Goal: Information Seeking & Learning: Learn about a topic

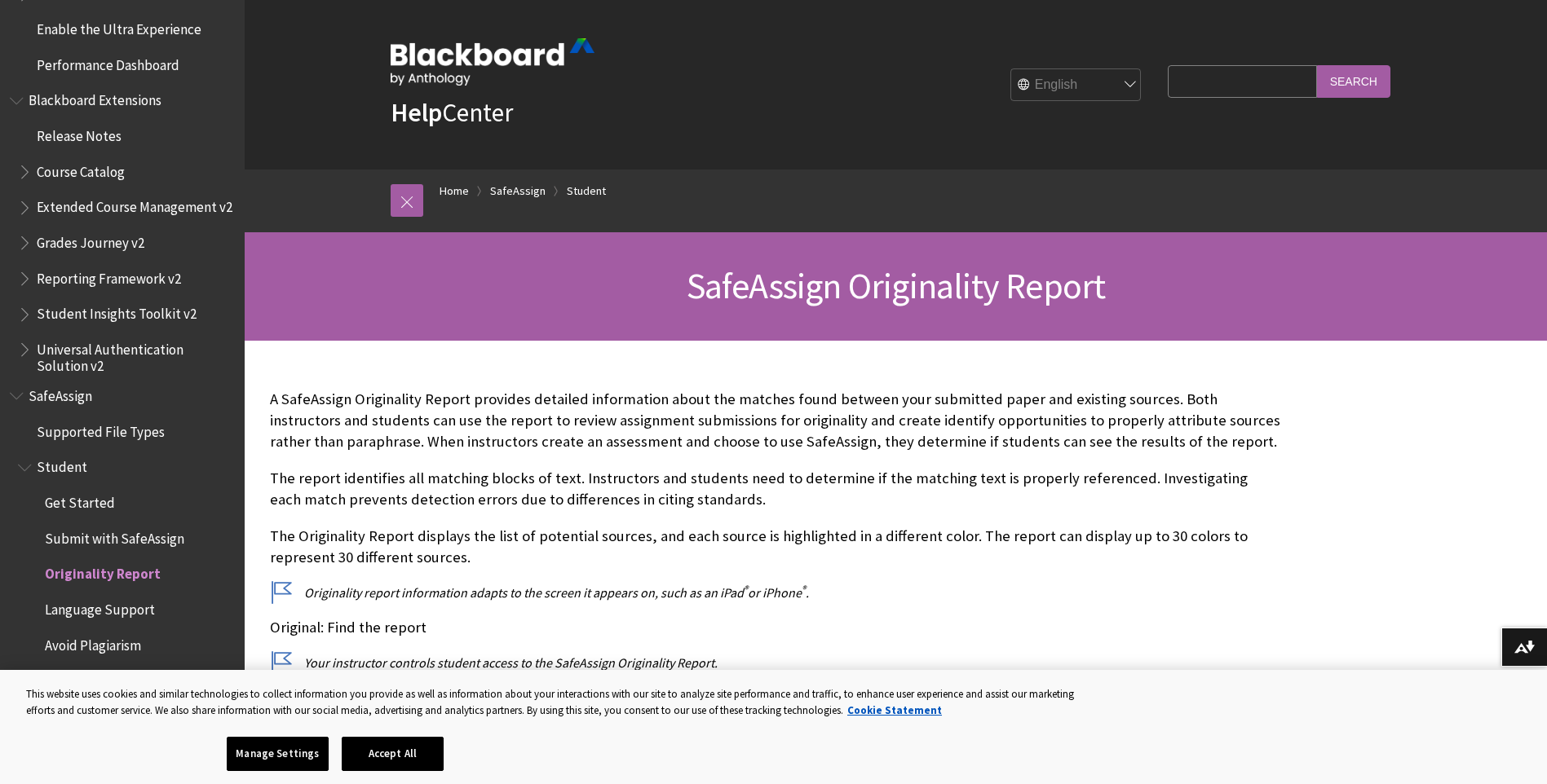
click at [164, 537] on span "Submit with SafeAssign" at bounding box center [114, 536] width 139 height 22
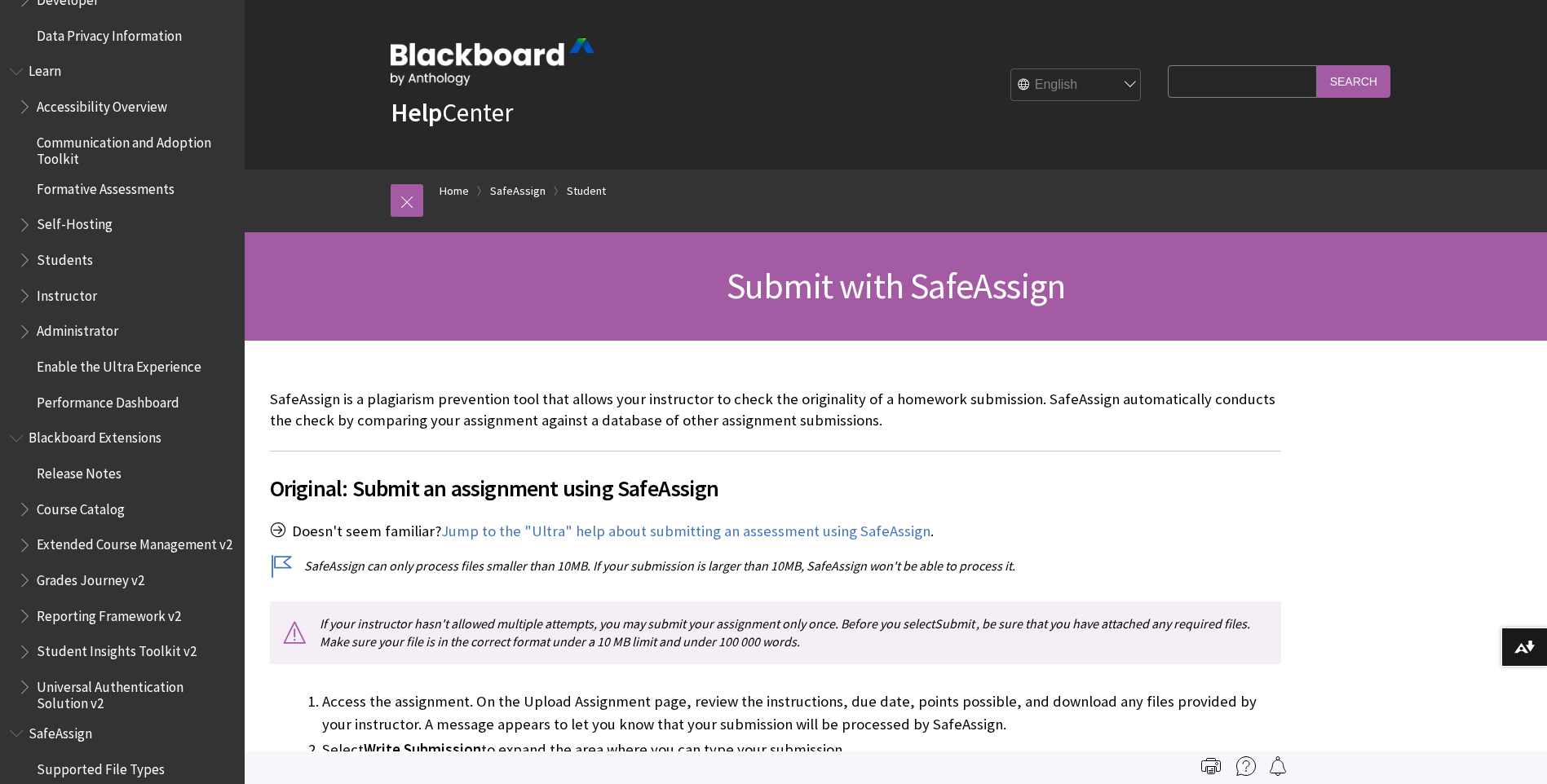
scroll to position [1385, 0]
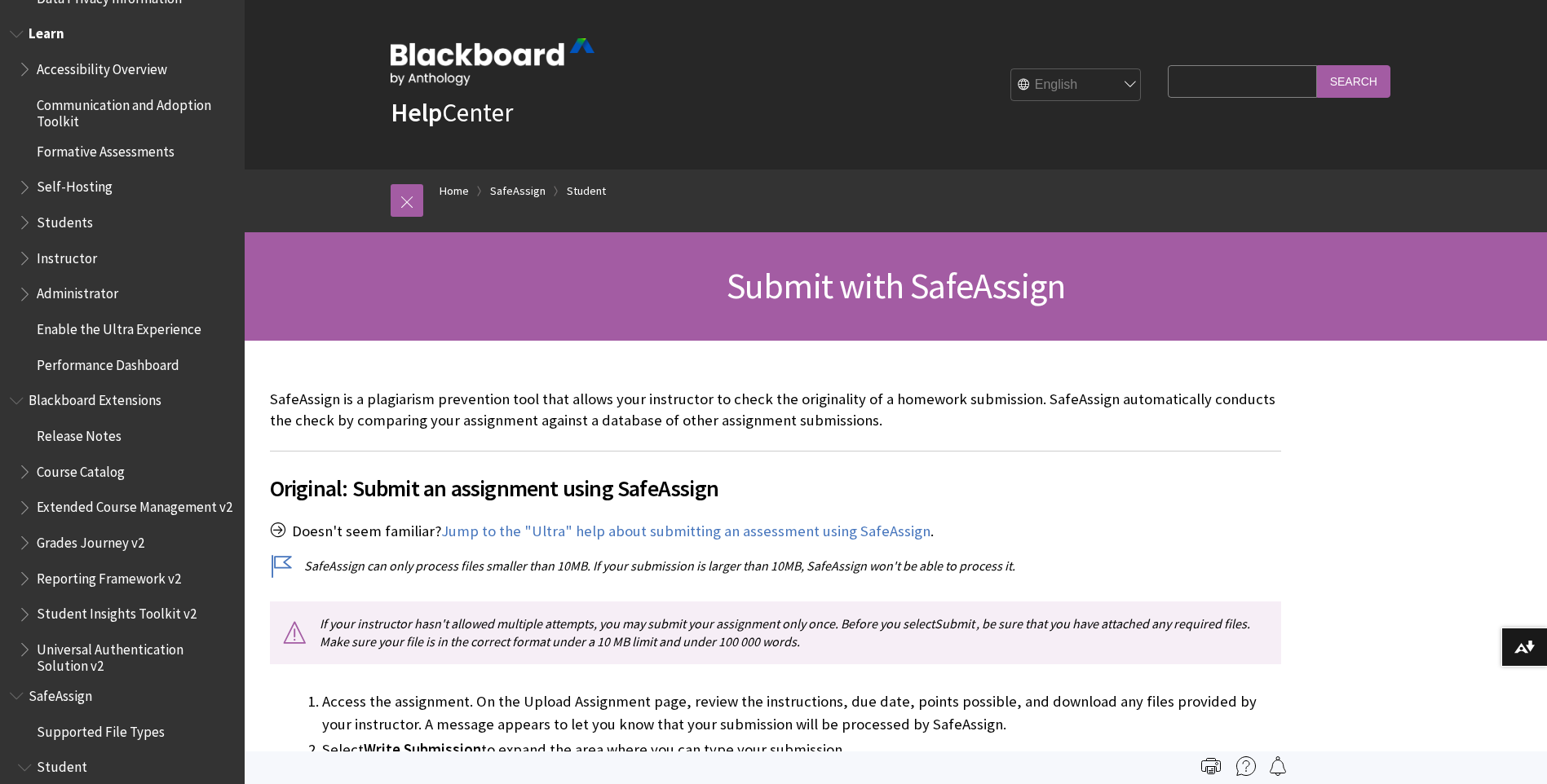
click at [61, 221] on span "Students" at bounding box center [65, 220] width 56 height 22
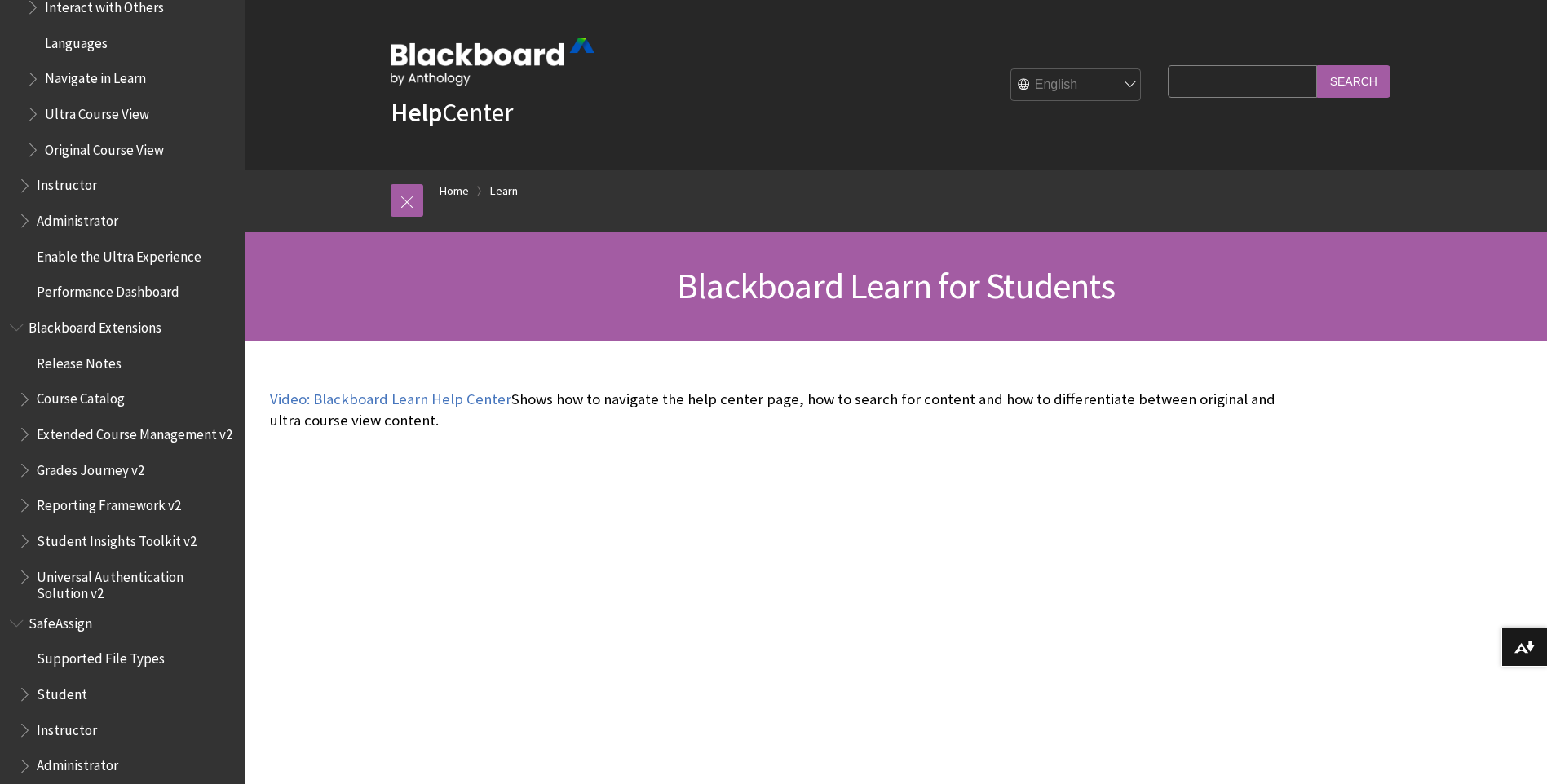
scroll to position [1839, 0]
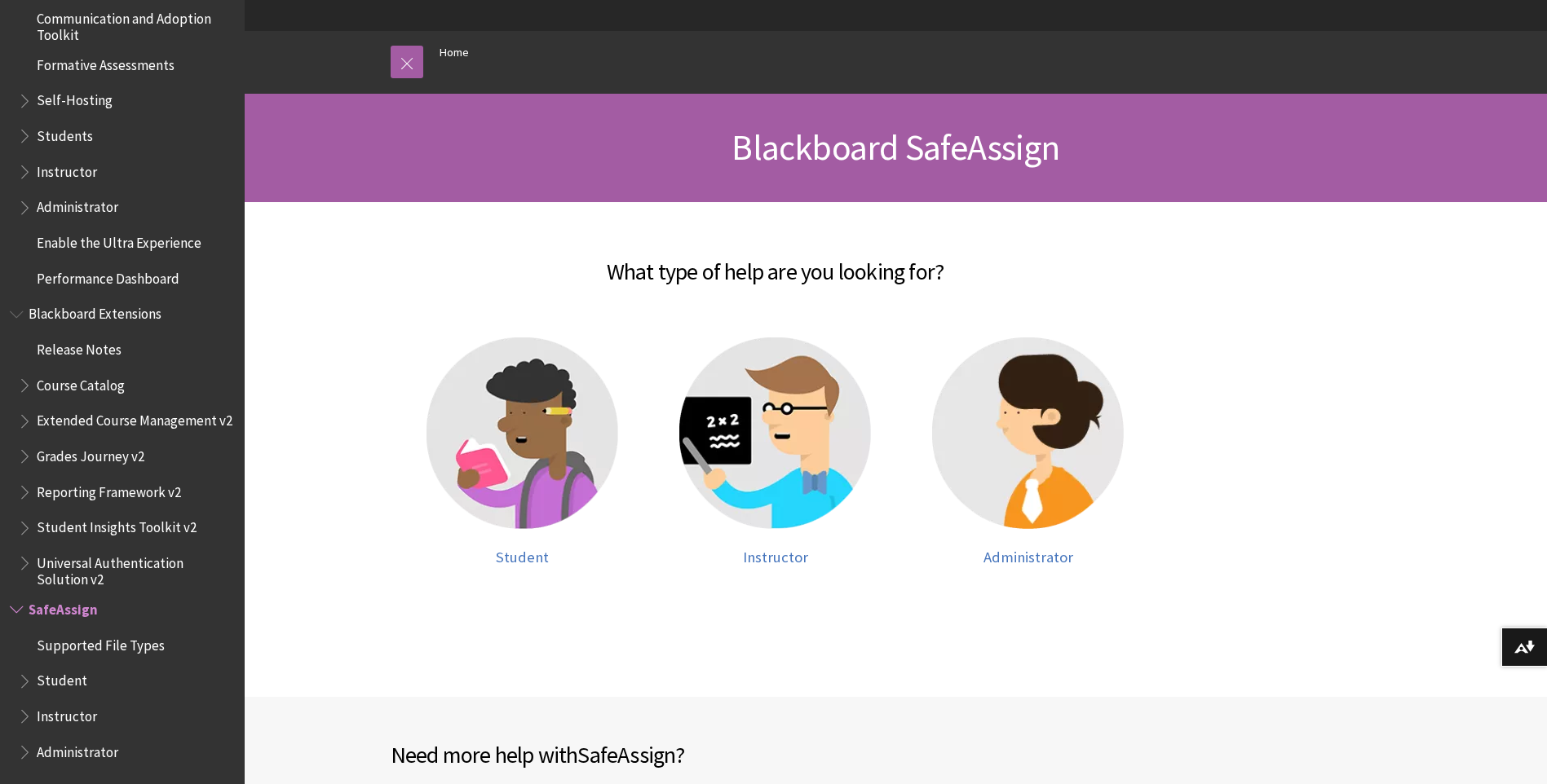
scroll to position [163, 0]
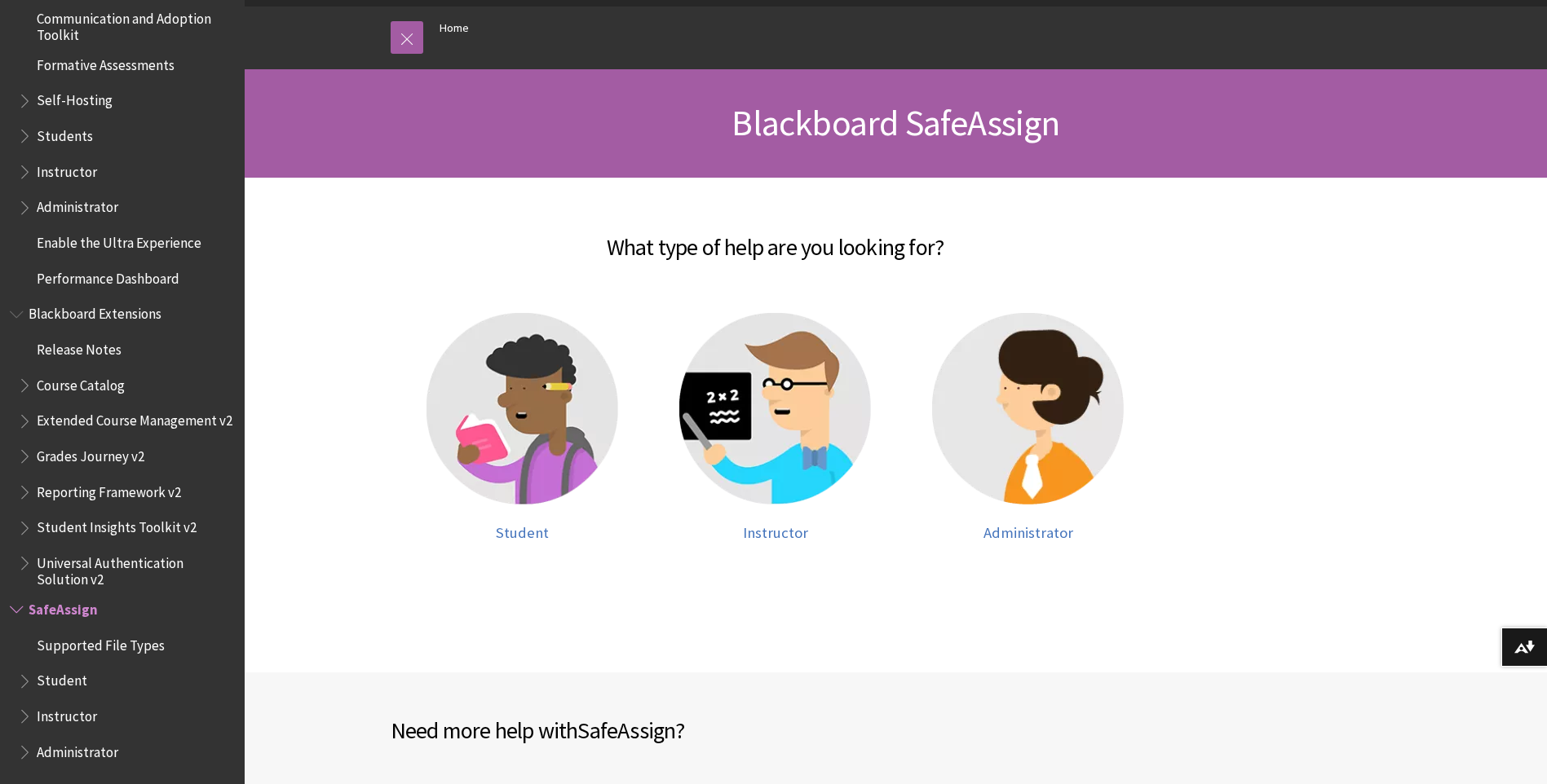
click at [155, 568] on span "Universal Authentication Solution v2" at bounding box center [135, 569] width 196 height 38
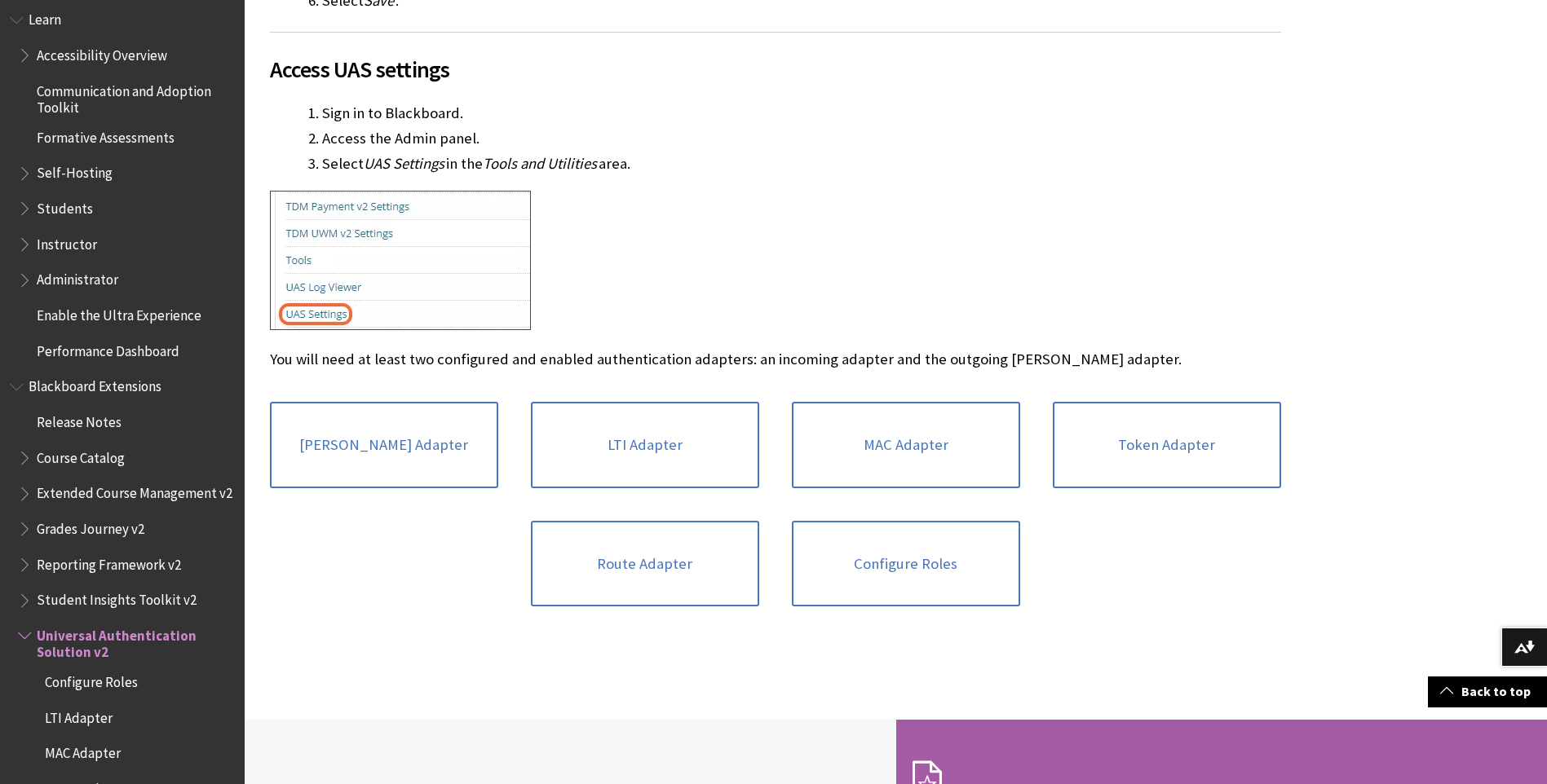
scroll to position [1370, 0]
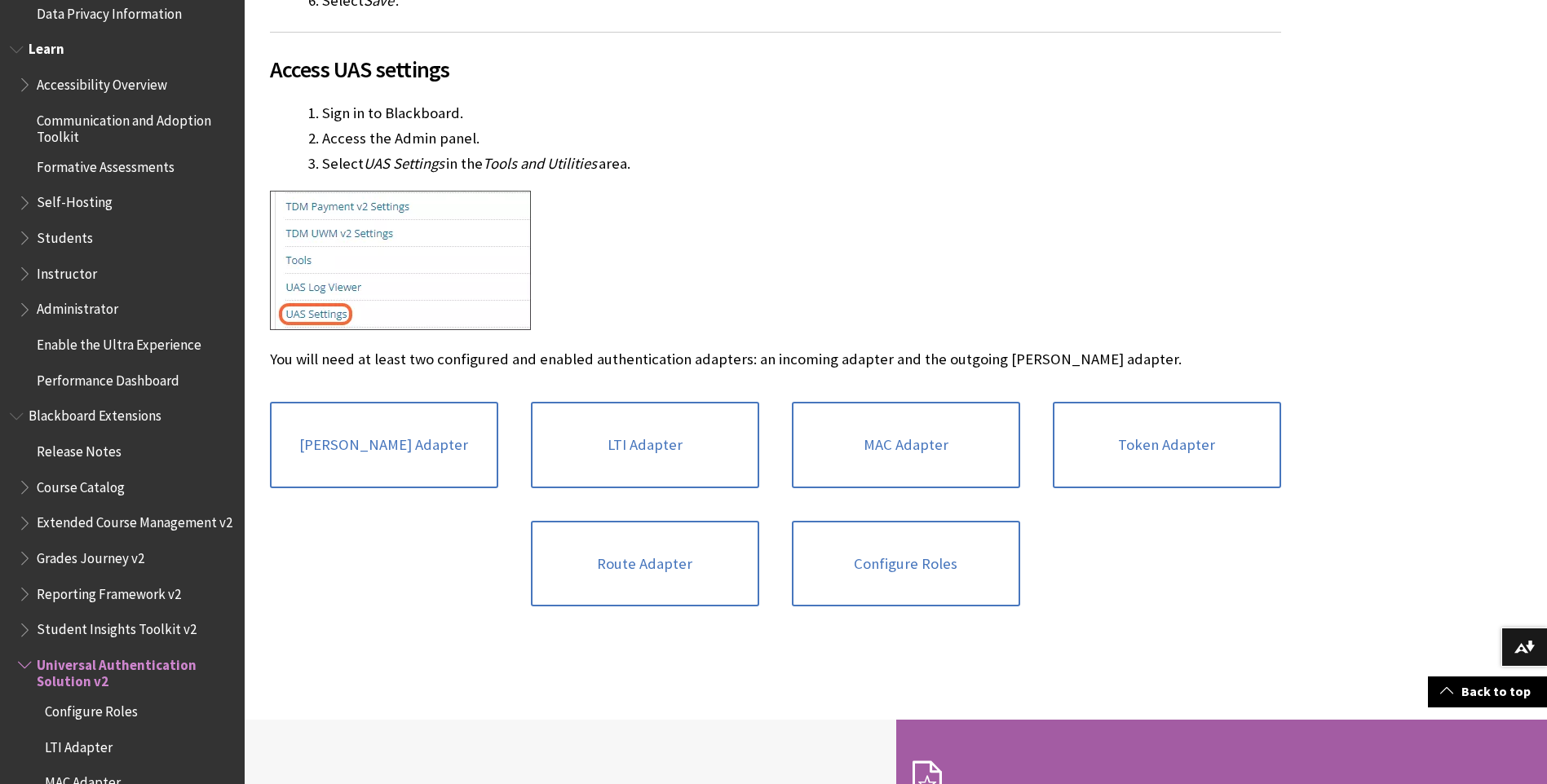
click at [84, 232] on span "Students" at bounding box center [65, 235] width 56 height 22
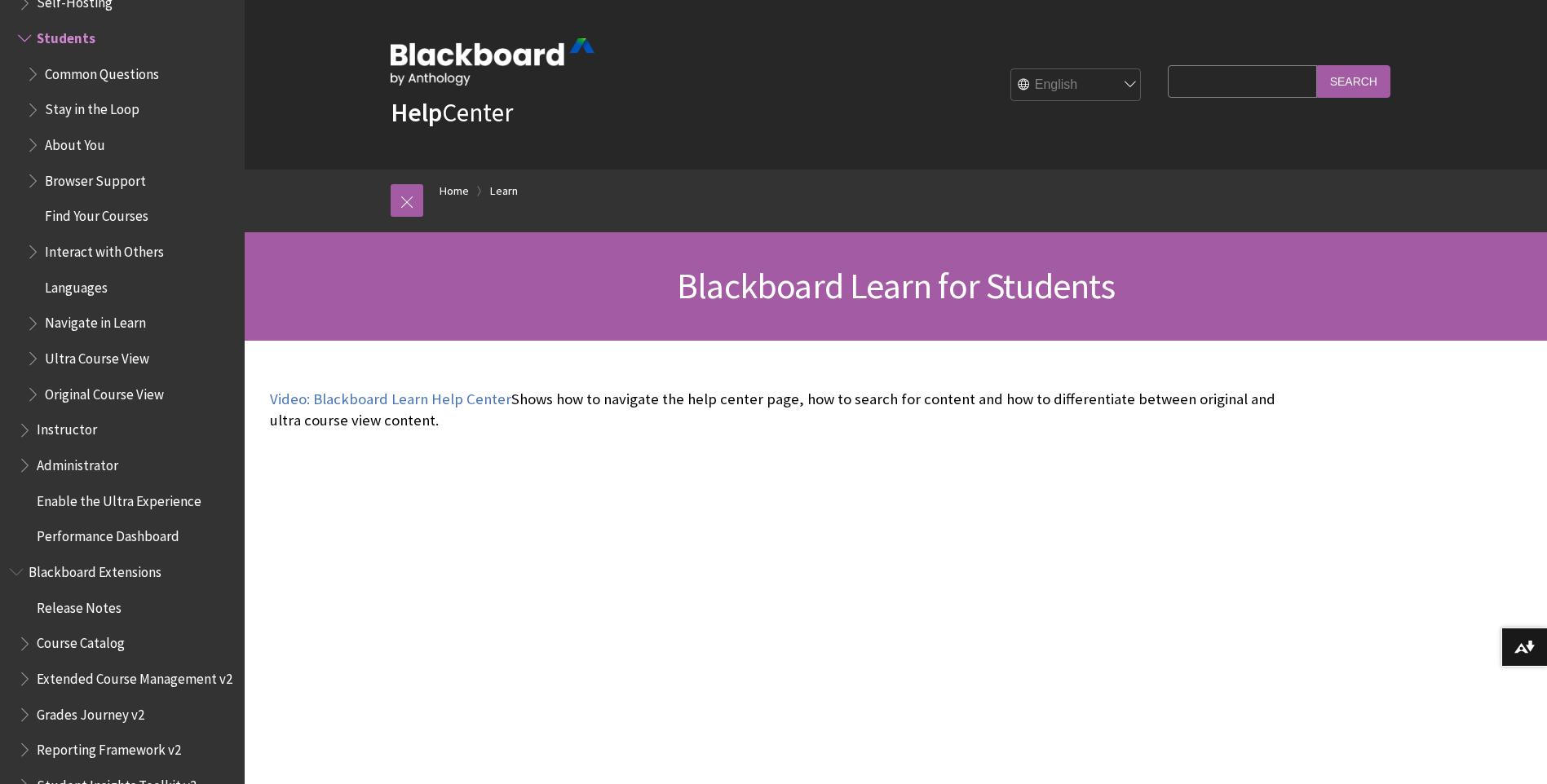
click at [1197, 88] on input "Search Query" at bounding box center [1242, 81] width 148 height 32
type input "plagiarism"
click at [1317, 65] on input "Search" at bounding box center [1353, 81] width 74 height 32
click at [1360, 84] on input "Search" at bounding box center [1353, 81] width 74 height 32
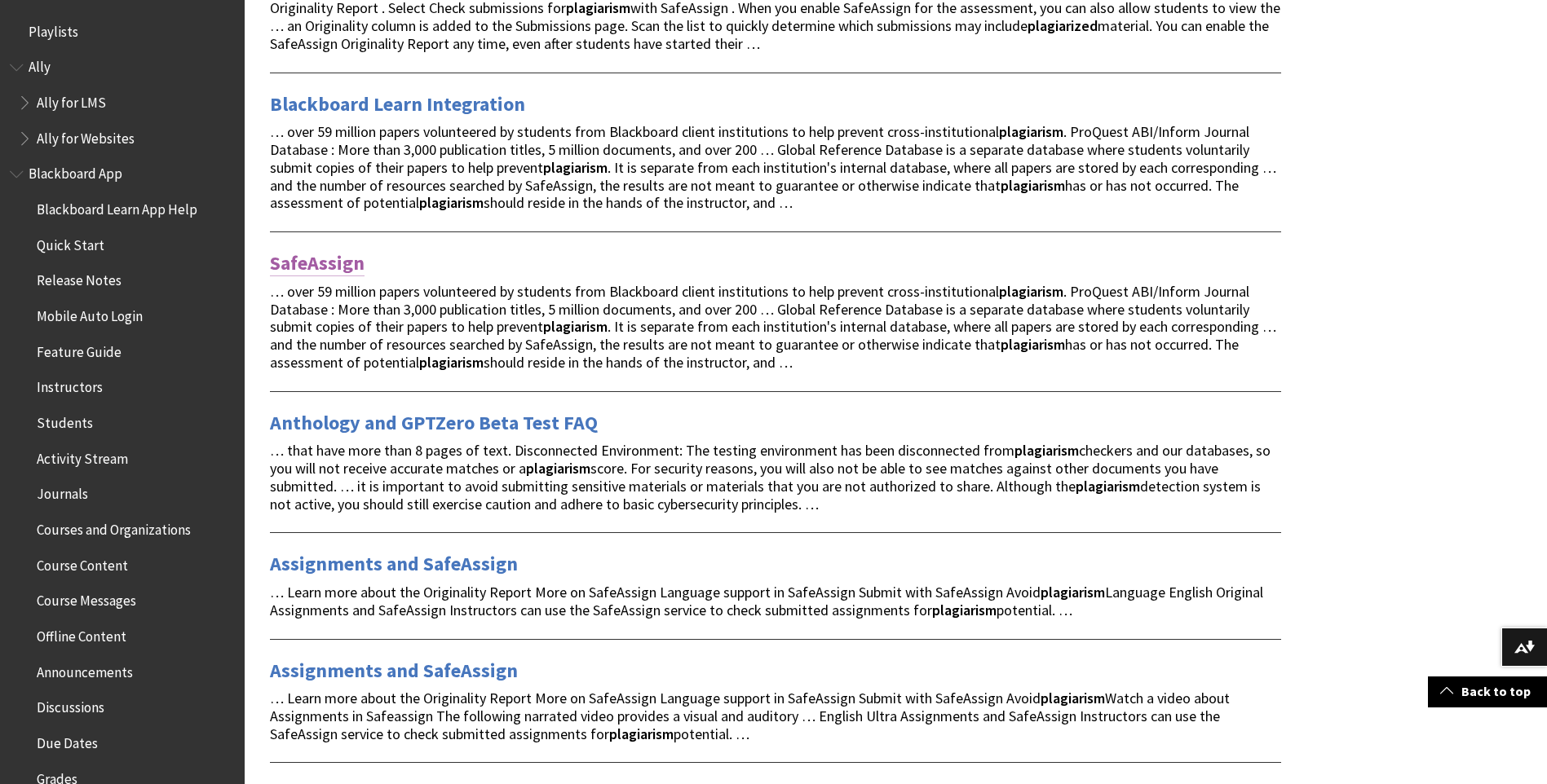
scroll to position [815, 0]
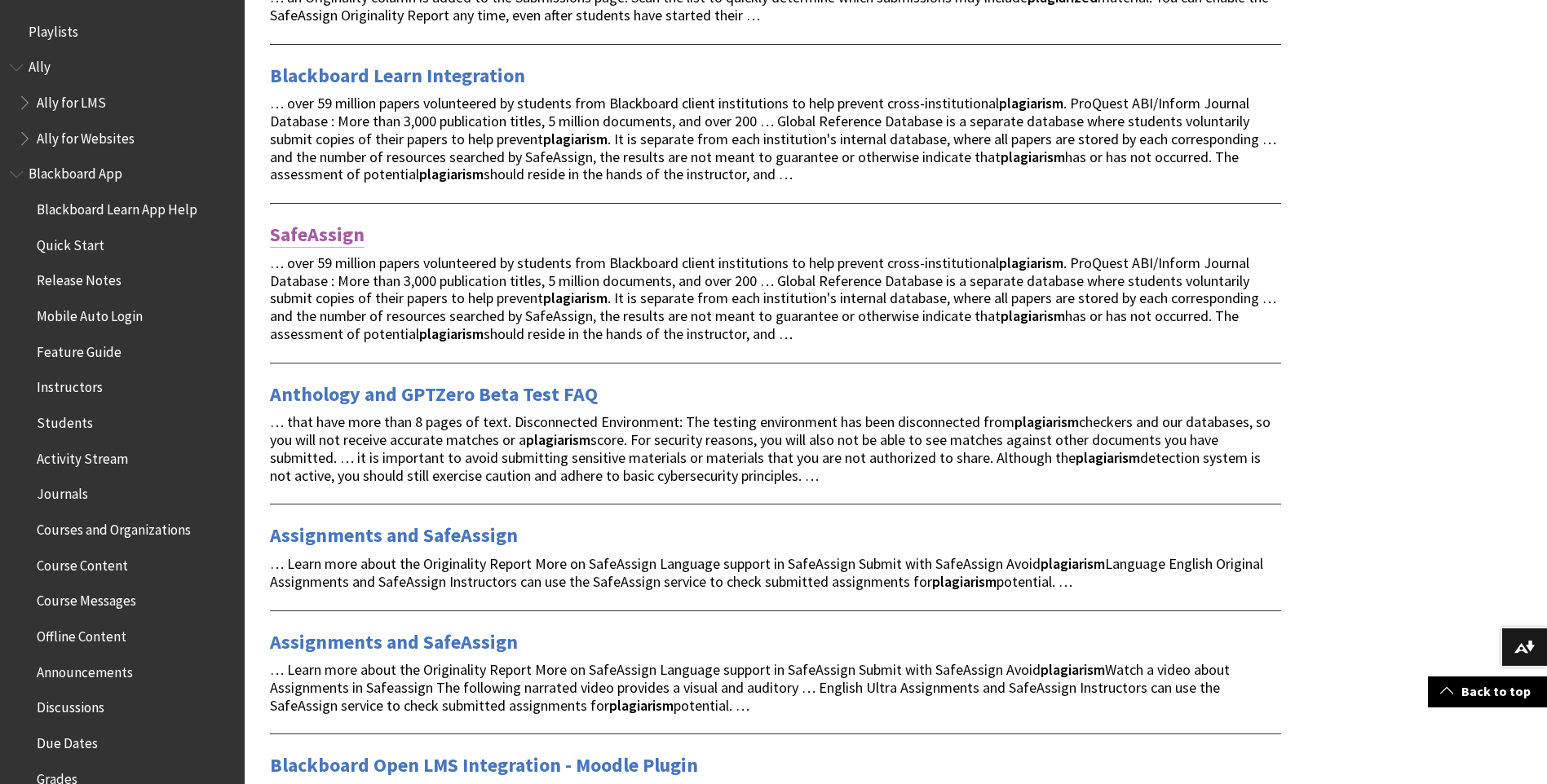
click at [343, 248] on link "SafeAssign" at bounding box center [317, 234] width 95 height 26
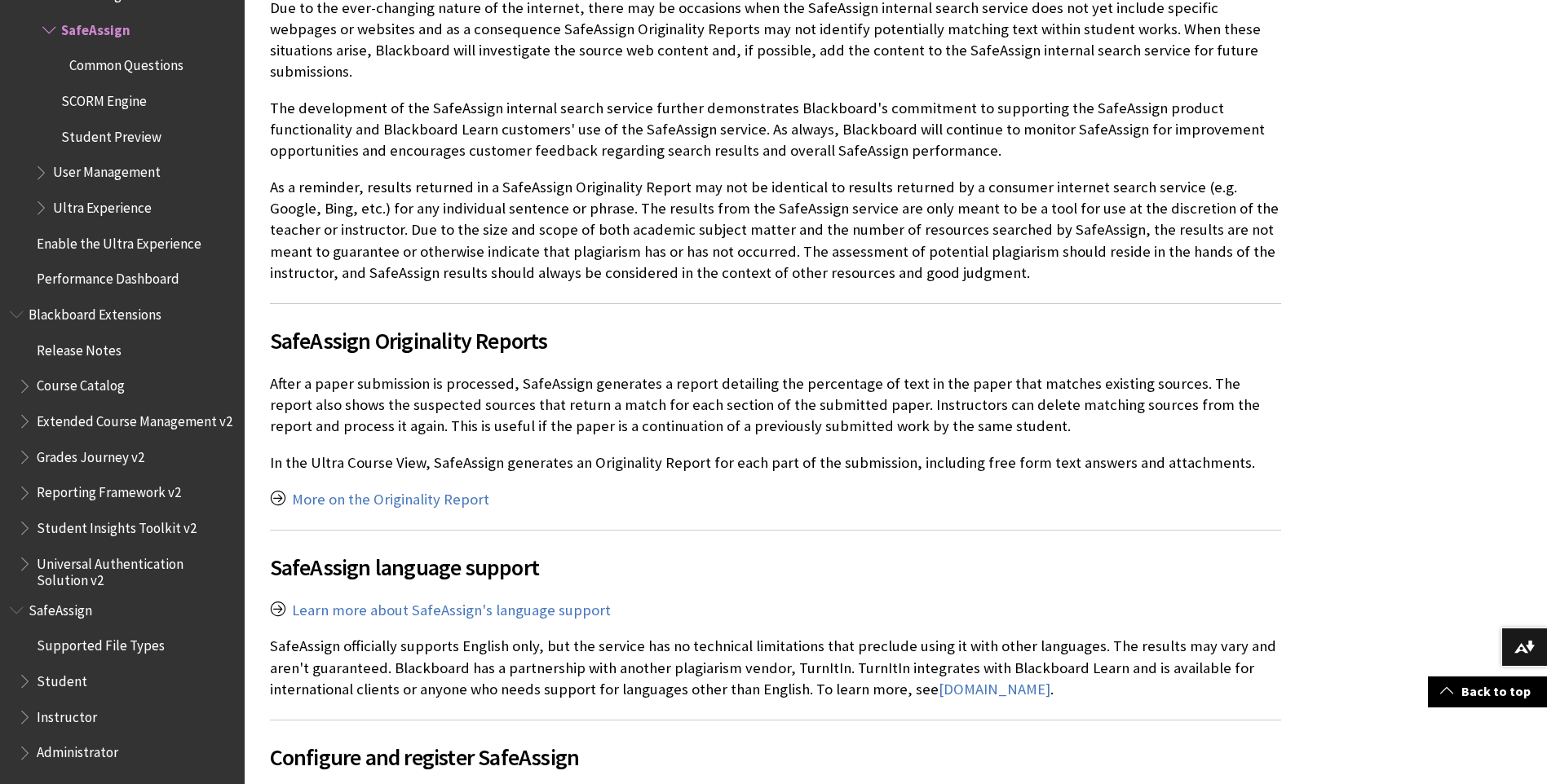
scroll to position [1793, 0]
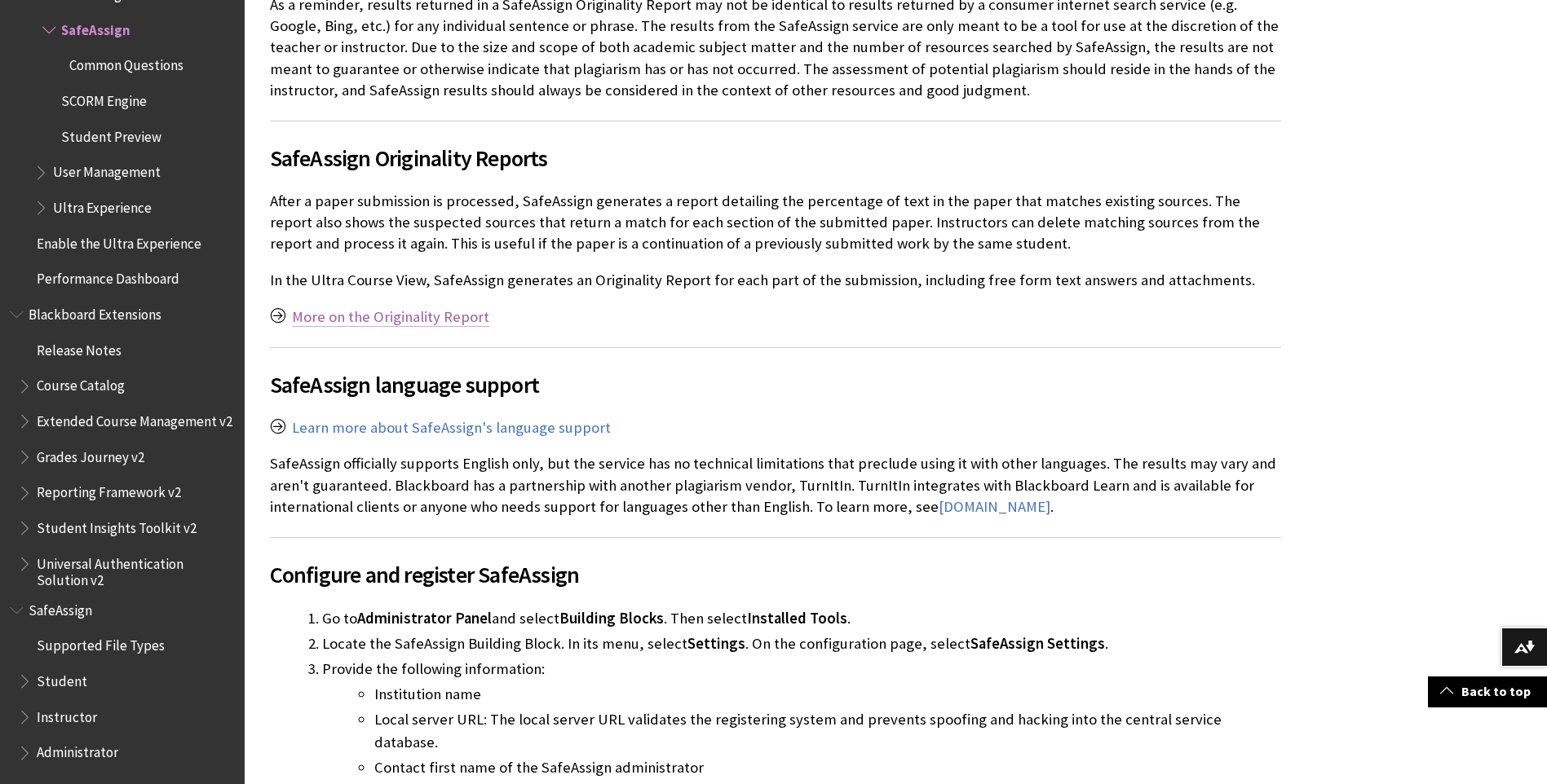
click at [423, 307] on link "More on the Originality Report" at bounding box center [390, 317] width 197 height 20
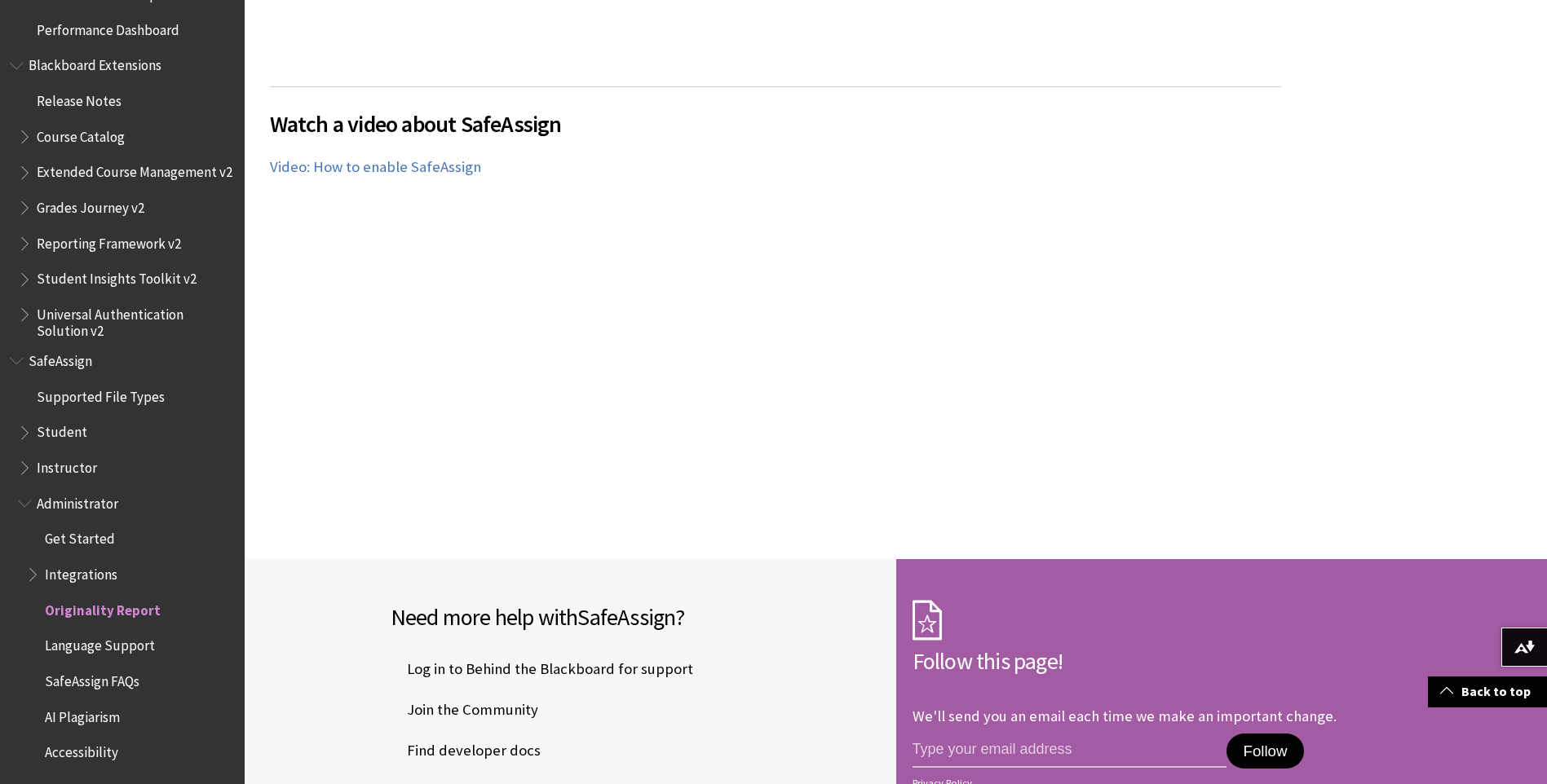
scroll to position [4890, 0]
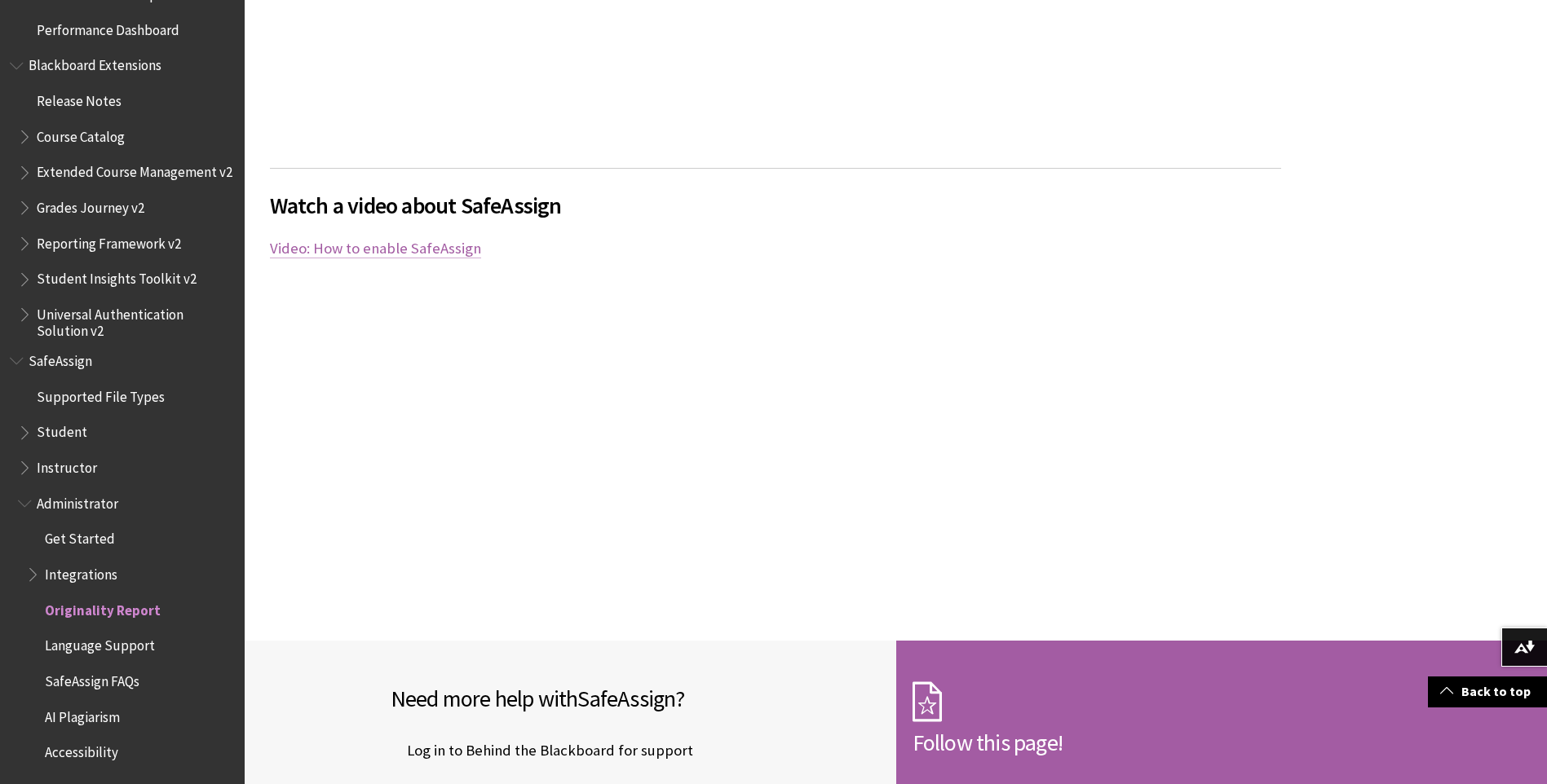
click at [424, 242] on link "Video: How to enable SafeAssign" at bounding box center [375, 249] width 211 height 20
click at [423, 249] on link "Video: How to enable SafeAssign" at bounding box center [375, 249] width 211 height 20
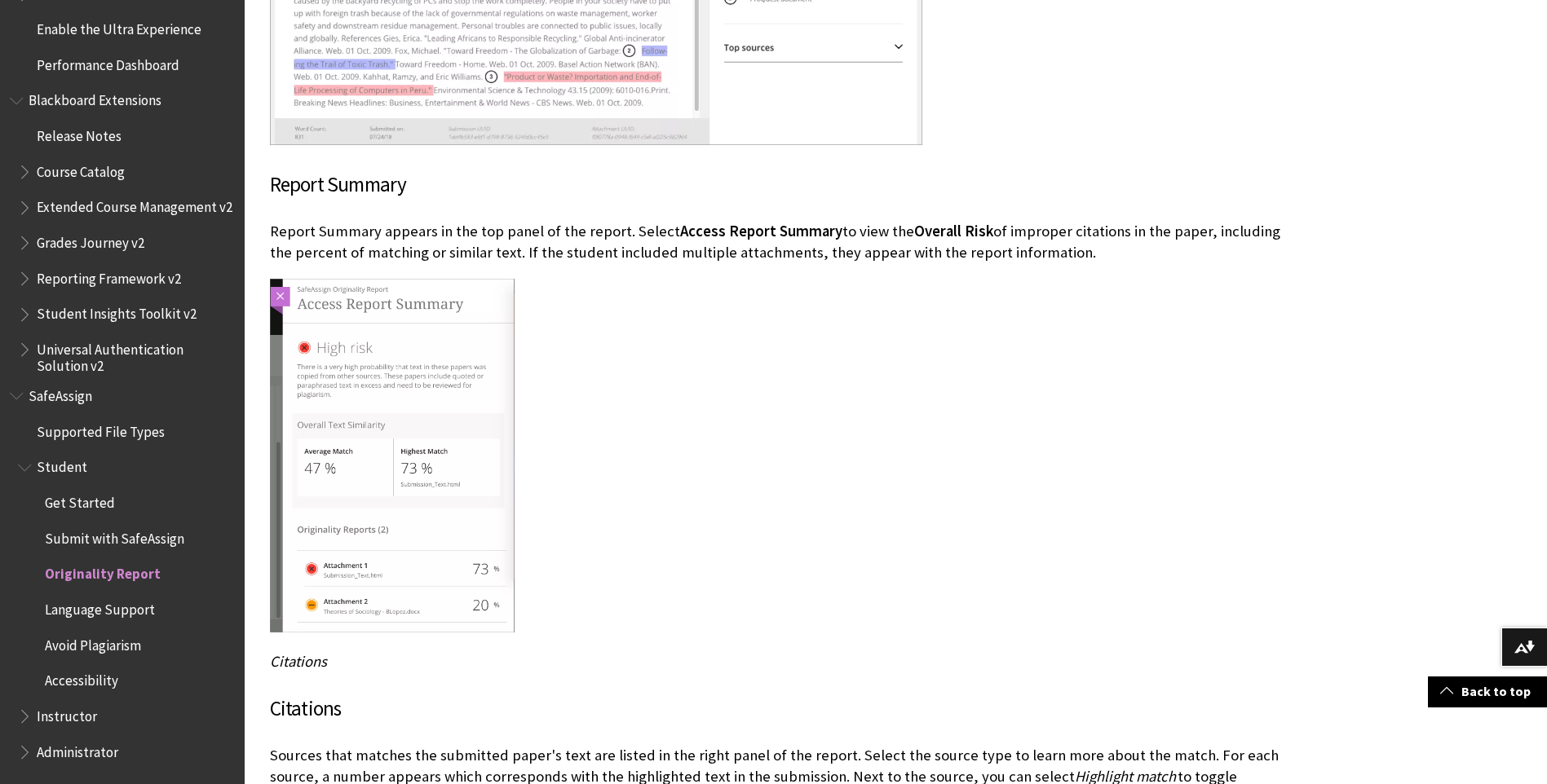
scroll to position [3016, 0]
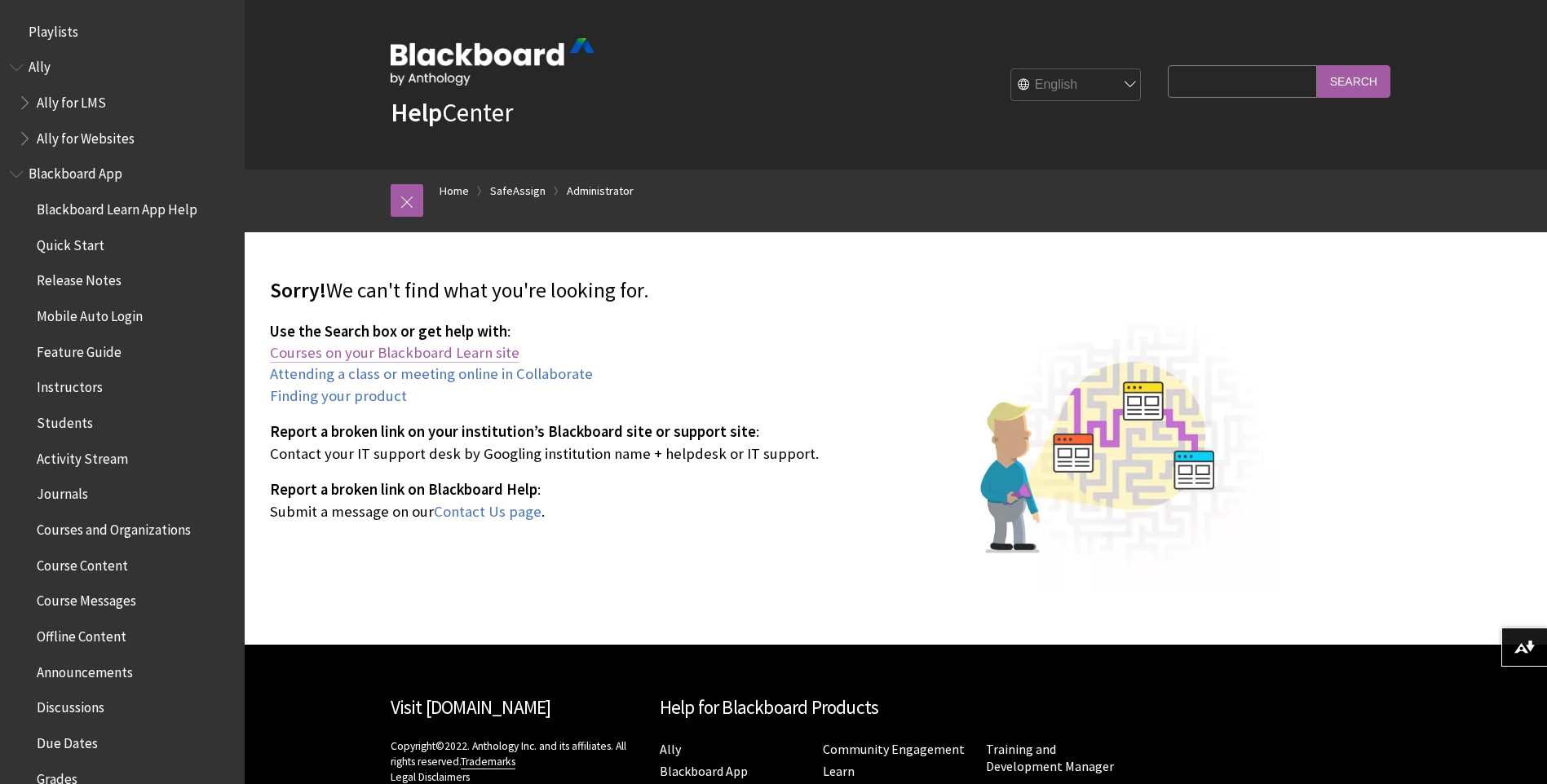
click at [429, 351] on link "Courses on your Blackboard Learn site" at bounding box center [394, 353] width 250 height 20
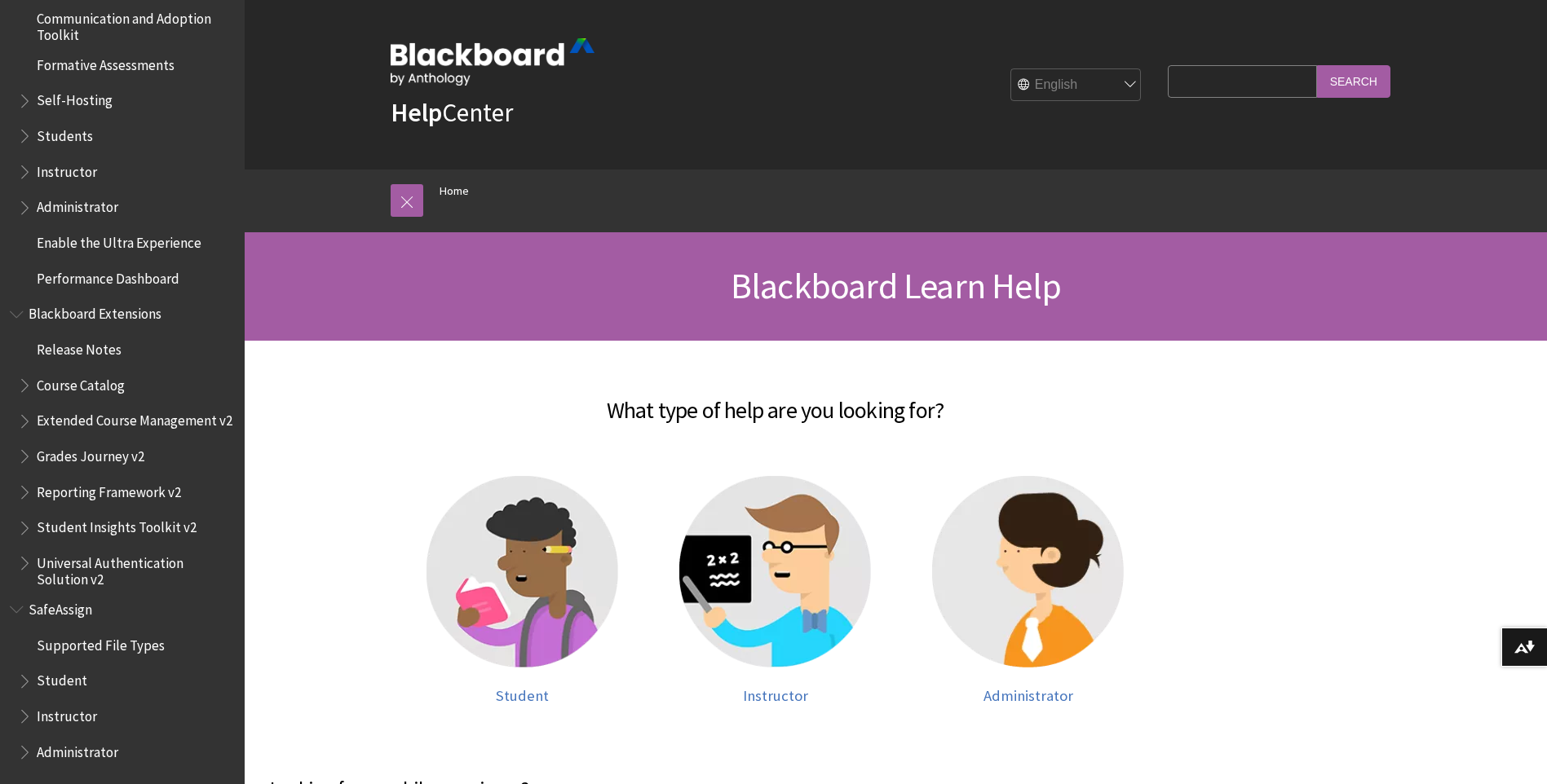
scroll to position [1483, 0]
click at [101, 726] on span "Instructor" at bounding box center [126, 716] width 217 height 28
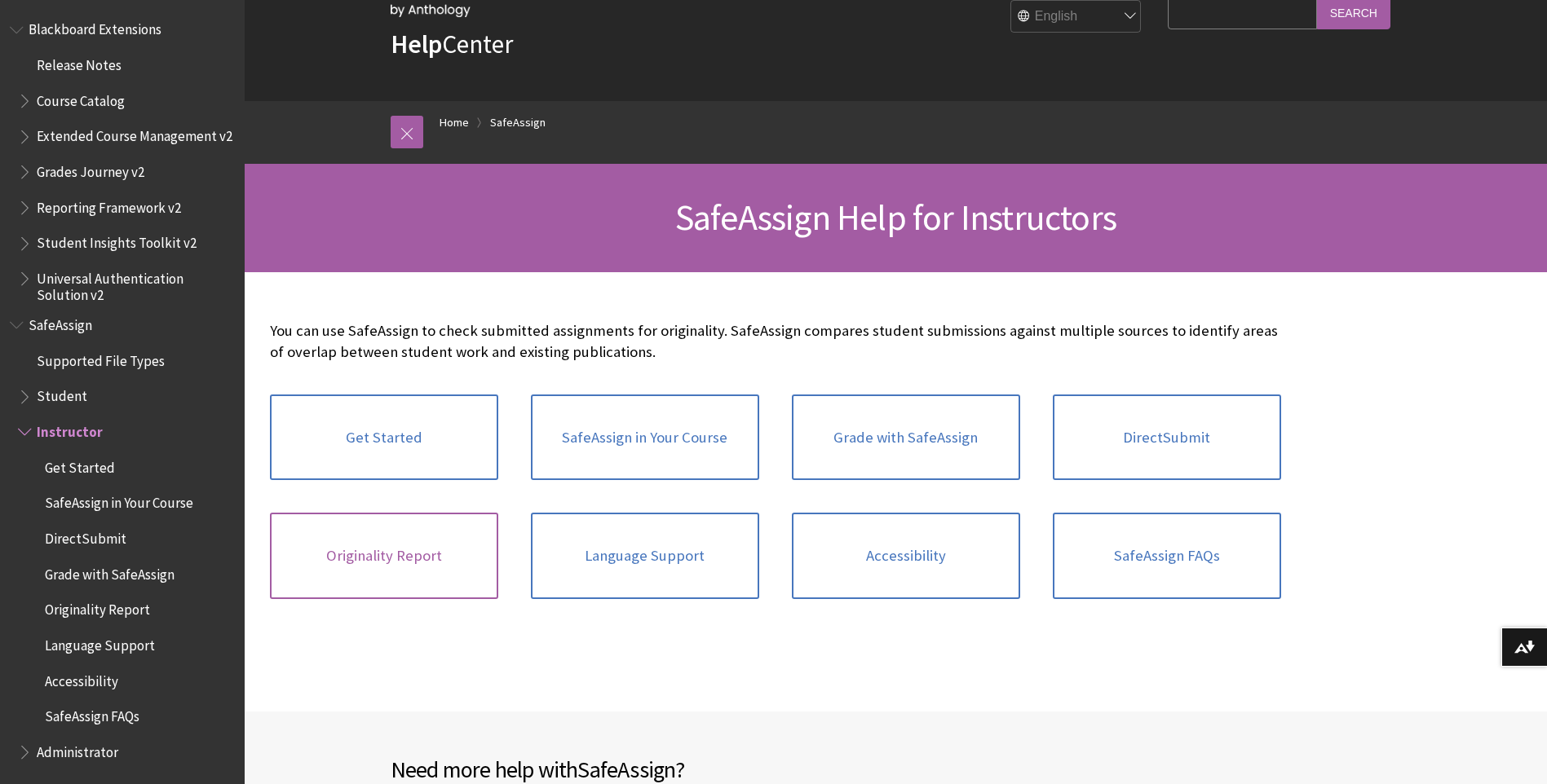
scroll to position [163, 0]
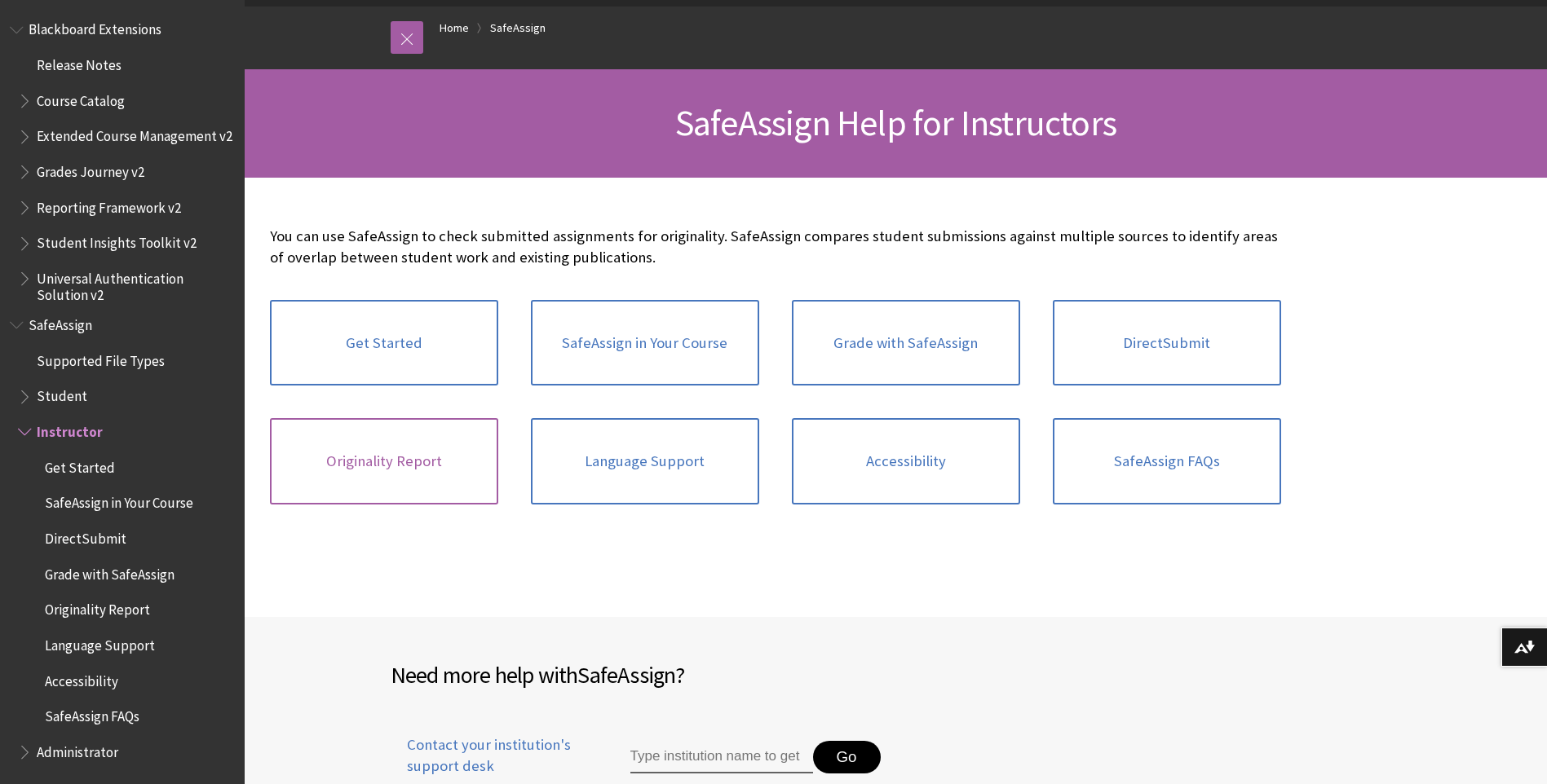
click at [415, 467] on link "Originality Report" at bounding box center [384, 461] width 228 height 86
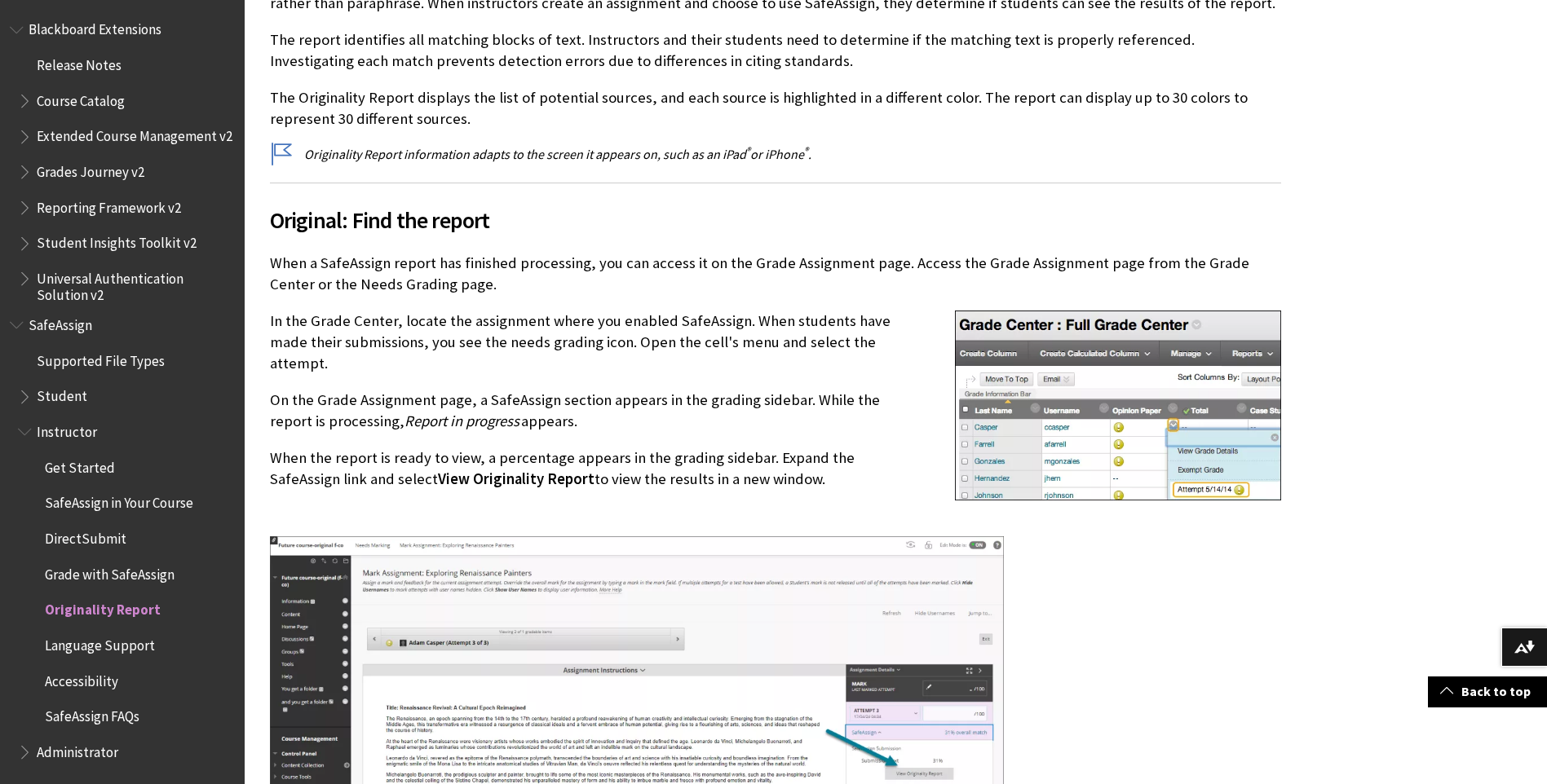
scroll to position [489, 0]
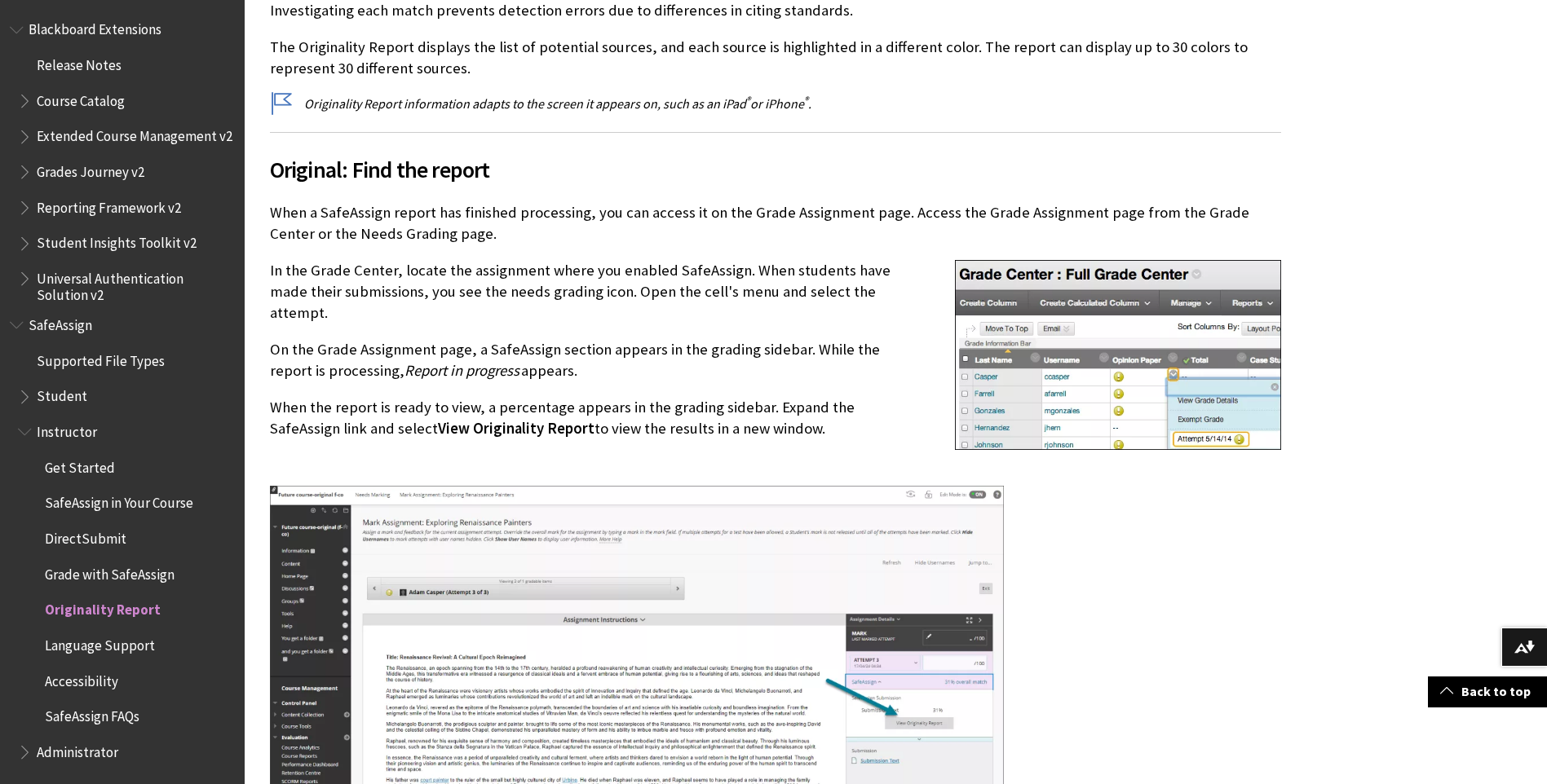
click at [463, 419] on span "View Originality Report" at bounding box center [516, 428] width 156 height 19
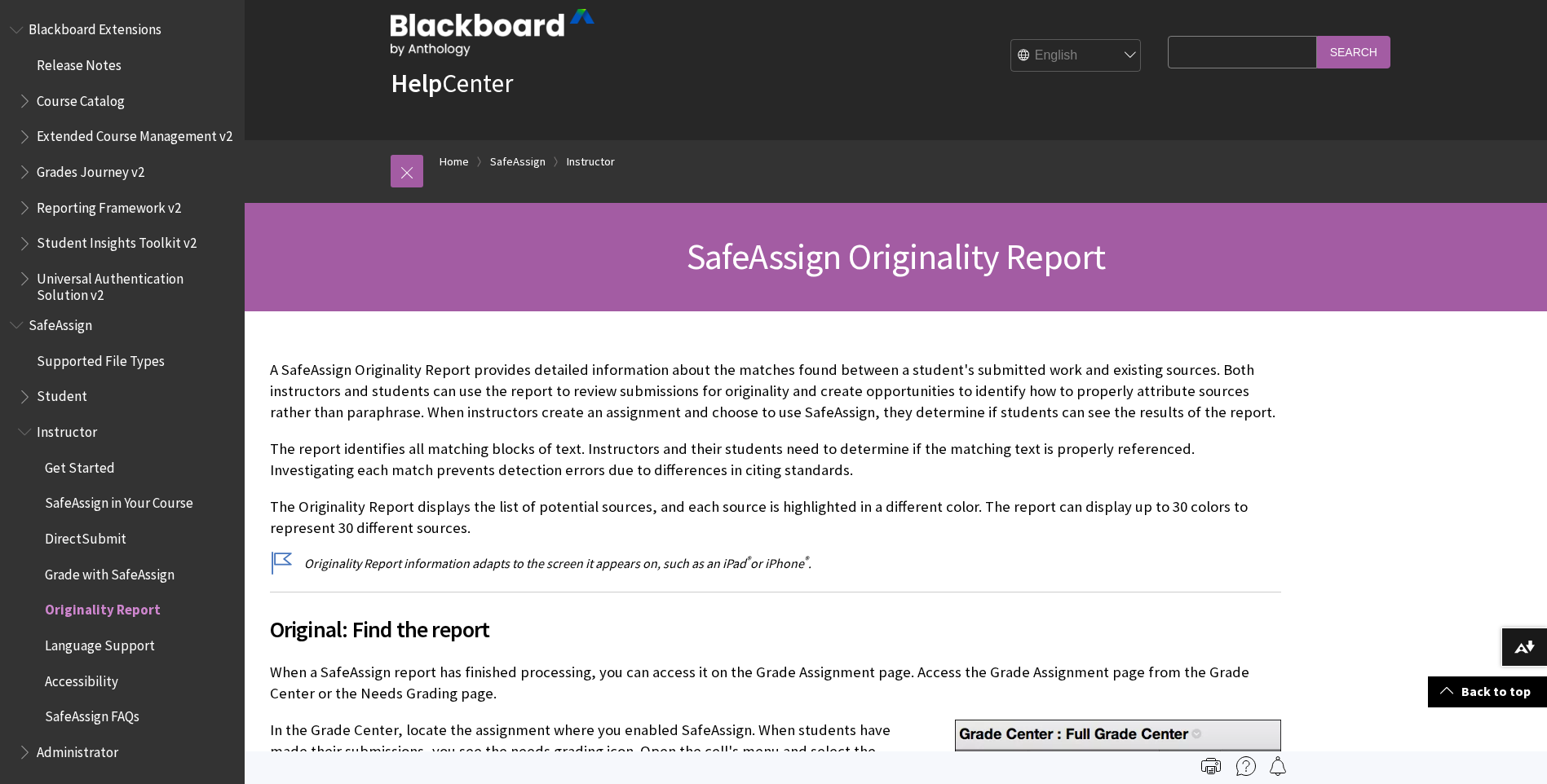
scroll to position [0, 0]
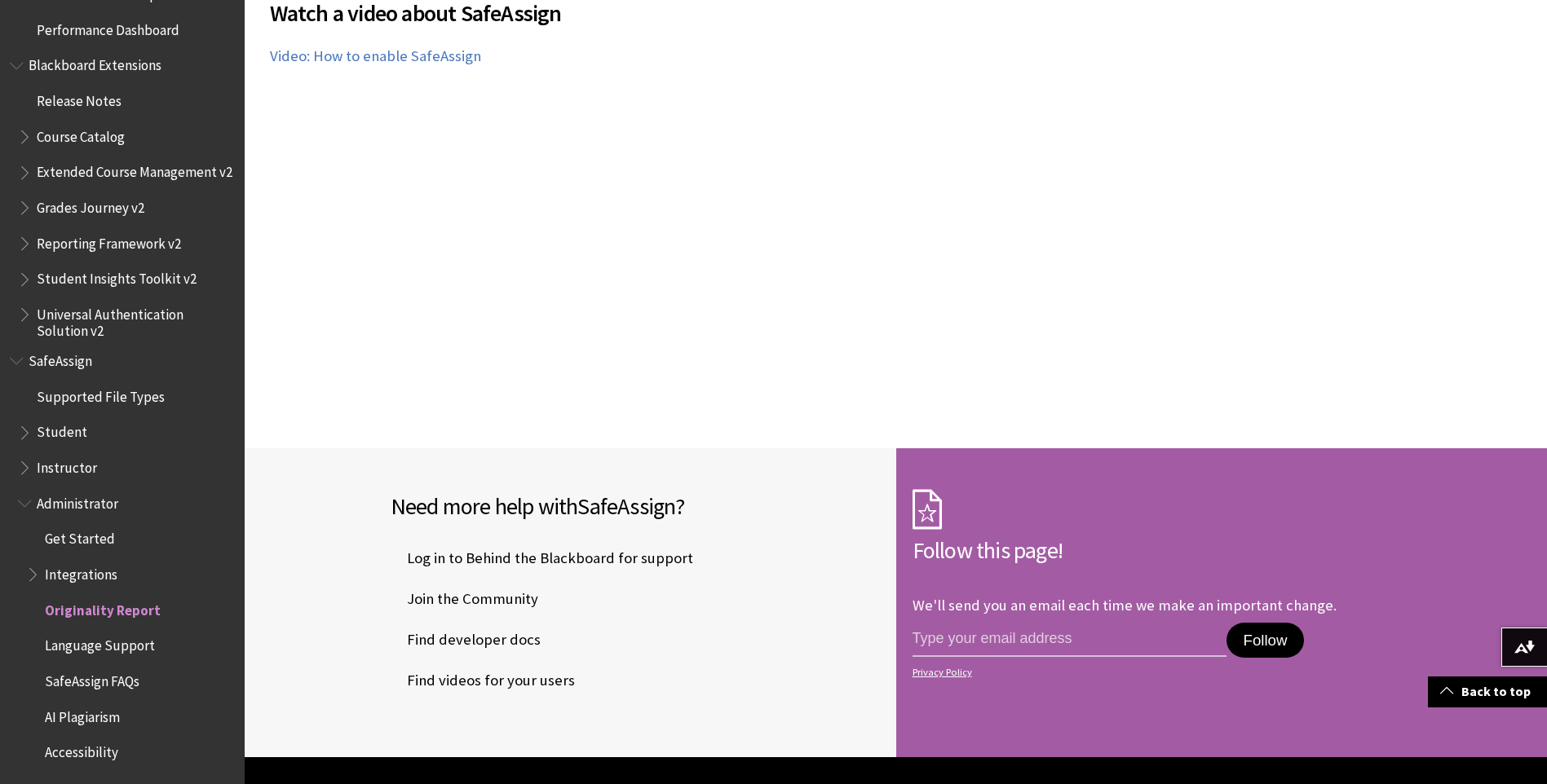
scroll to position [5054, 0]
